Goal: Information Seeking & Learning: Learn about a topic

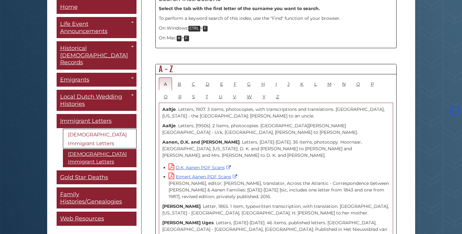
scroll to position [321, 0]
click at [169, 123] on strong "Aaltje" at bounding box center [169, 126] width 14 height 6
click at [188, 123] on p "Aaltje . Letters, [1950s]. 2 items, photocopies. [GEOGRAPHIC_DATA], [GEOGRAPHIC…" at bounding box center [276, 129] width 228 height 13
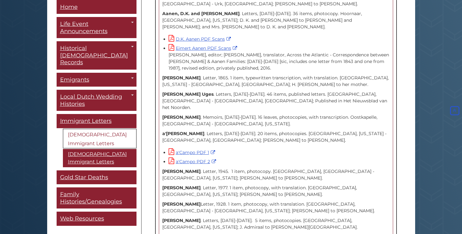
scroll to position [450, 0]
click at [191, 149] on link "a'Campo PDF 1" at bounding box center [193, 152] width 48 height 6
click at [204, 158] on link "a'Campo PDF 2" at bounding box center [193, 161] width 49 height 6
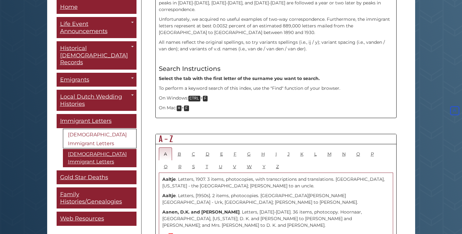
scroll to position [251, 0]
click at [182, 148] on link "B" at bounding box center [180, 154] width 14 height 13
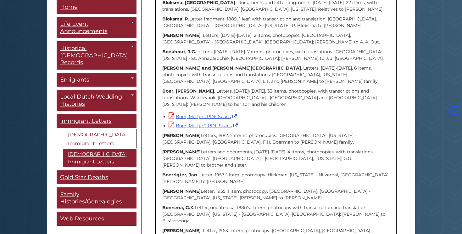
scroll to position [2016, 0]
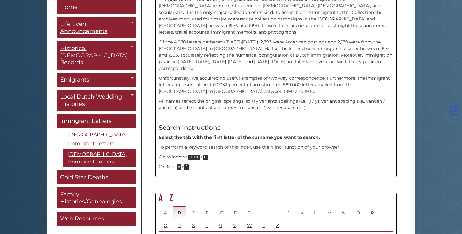
scroll to position [186, 0]
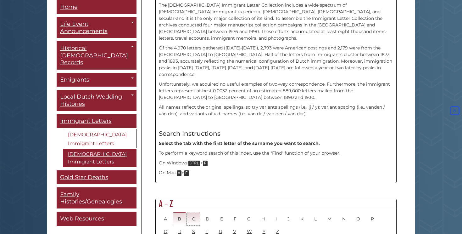
click at [193, 212] on link "C" at bounding box center [193, 218] width 13 height 13
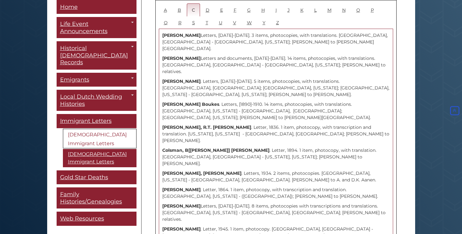
scroll to position [370, 0]
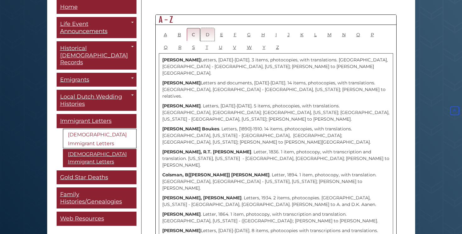
click at [206, 28] on link "D" at bounding box center [208, 34] width 14 height 13
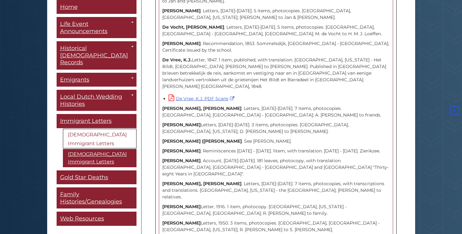
scroll to position [2758, 0]
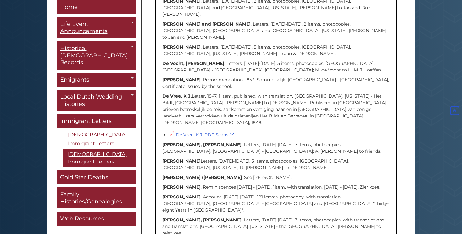
scroll to position [2740, 0]
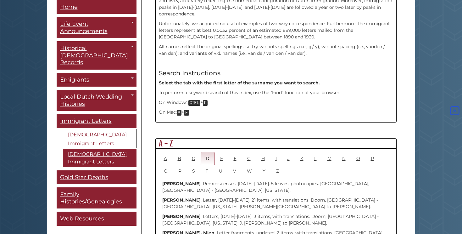
scroll to position [242, 0]
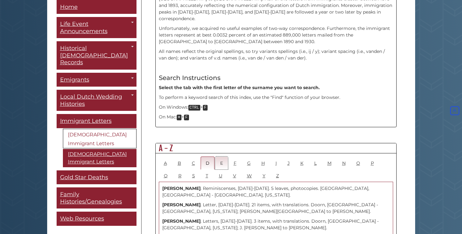
click at [223, 156] on link "E" at bounding box center [221, 162] width 13 height 13
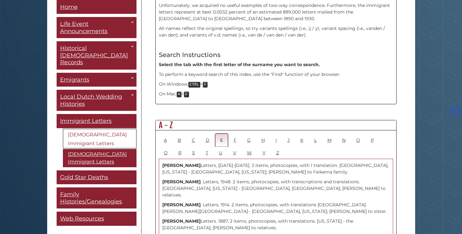
scroll to position [305, 0]
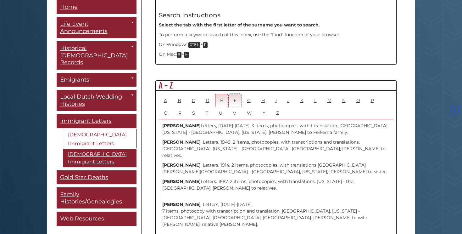
click at [232, 94] on link "F" at bounding box center [235, 100] width 13 height 13
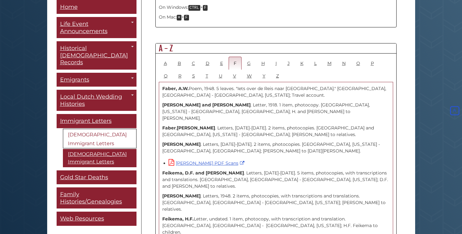
scroll to position [352, 0]
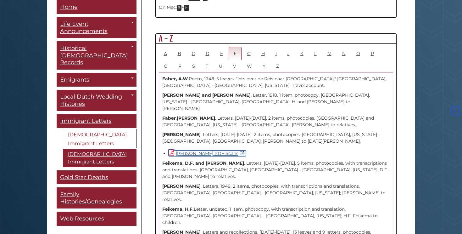
click at [246, 150] on link "[PERSON_NAME] PDF Scans" at bounding box center [207, 153] width 77 height 6
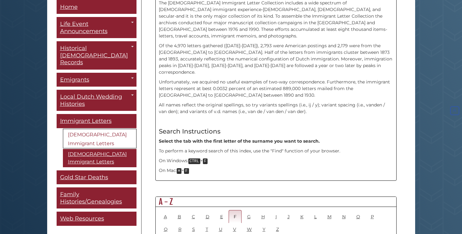
scroll to position [187, 0]
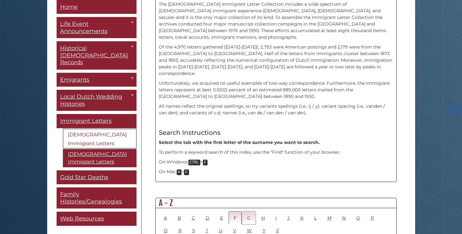
click at [249, 211] on link "G" at bounding box center [249, 217] width 14 height 13
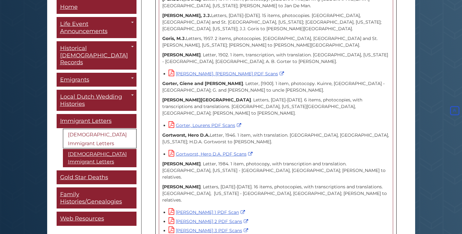
scroll to position [799, 0]
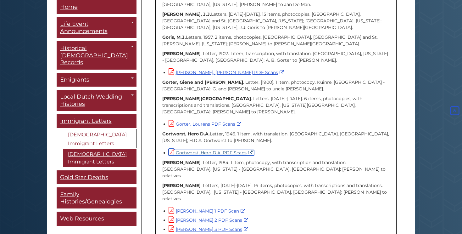
click at [234, 150] on link "Gortworst, Hero D.A. PDF Scans" at bounding box center [212, 153] width 86 height 6
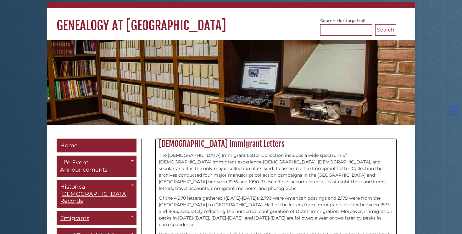
scroll to position [0, 0]
